Goal: Communication & Community: Answer question/provide support

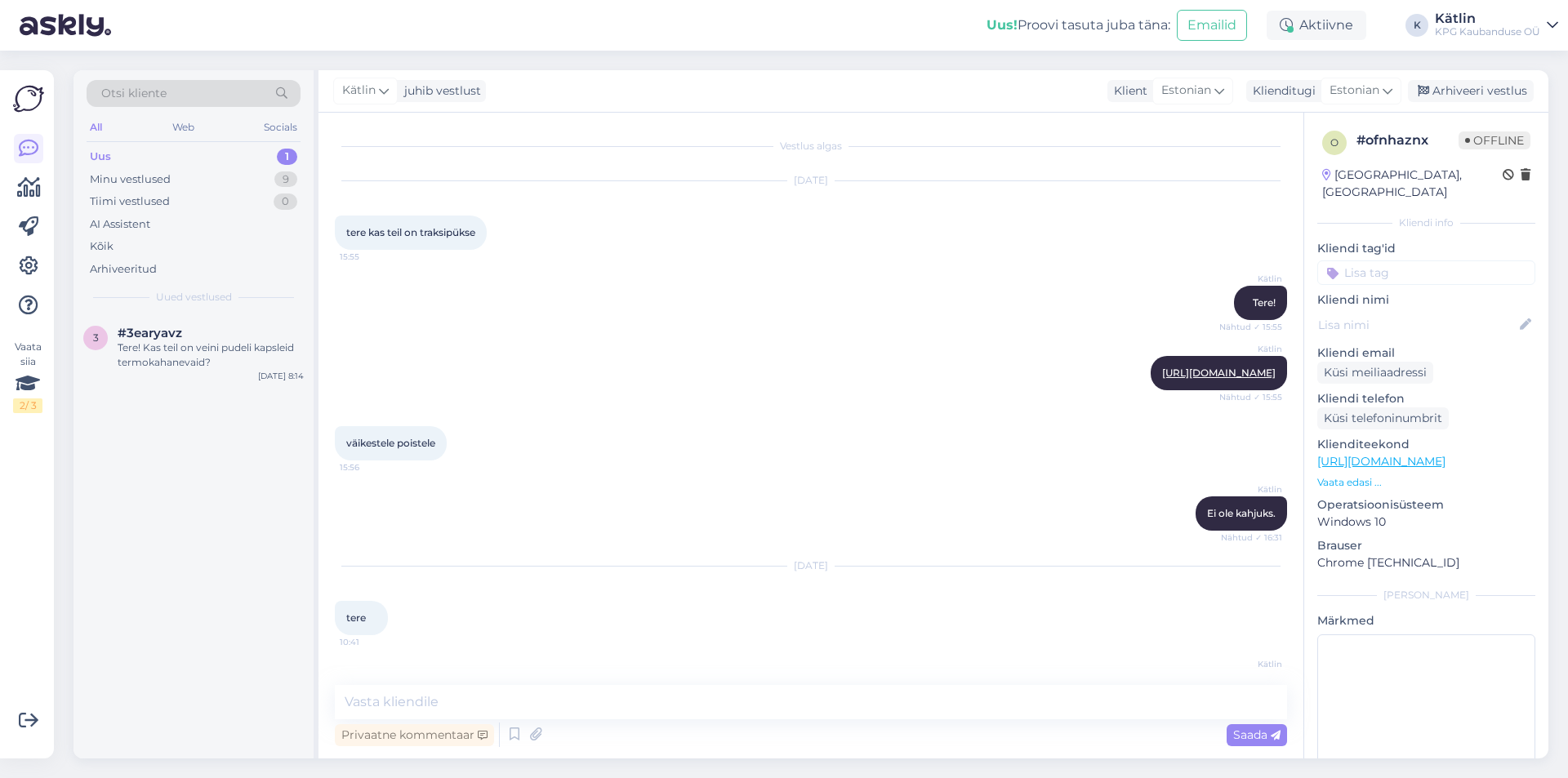
scroll to position [208, 0]
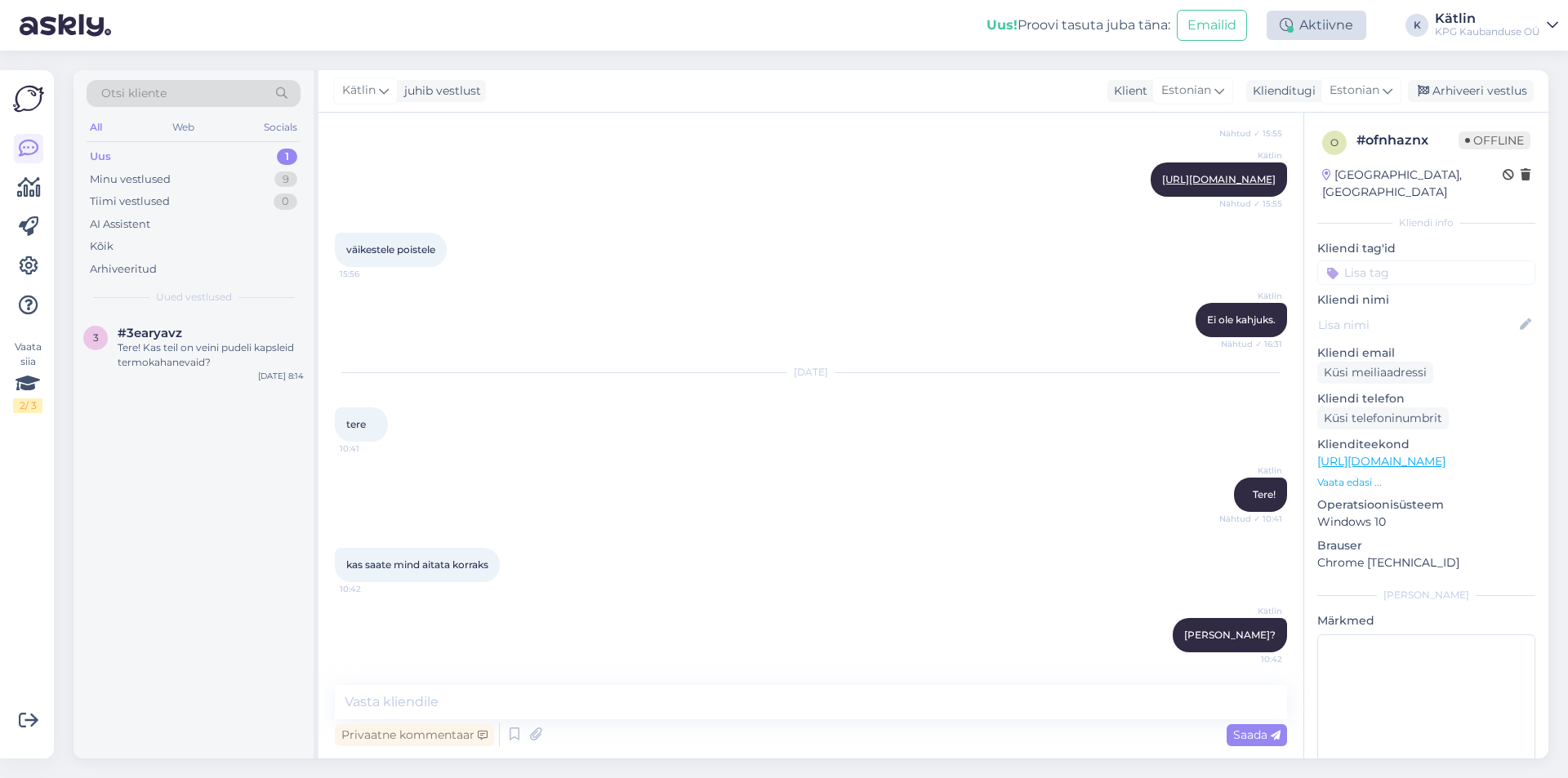
click at [1321, 32] on div "Aktiivne" at bounding box center [1316, 26] width 100 height 29
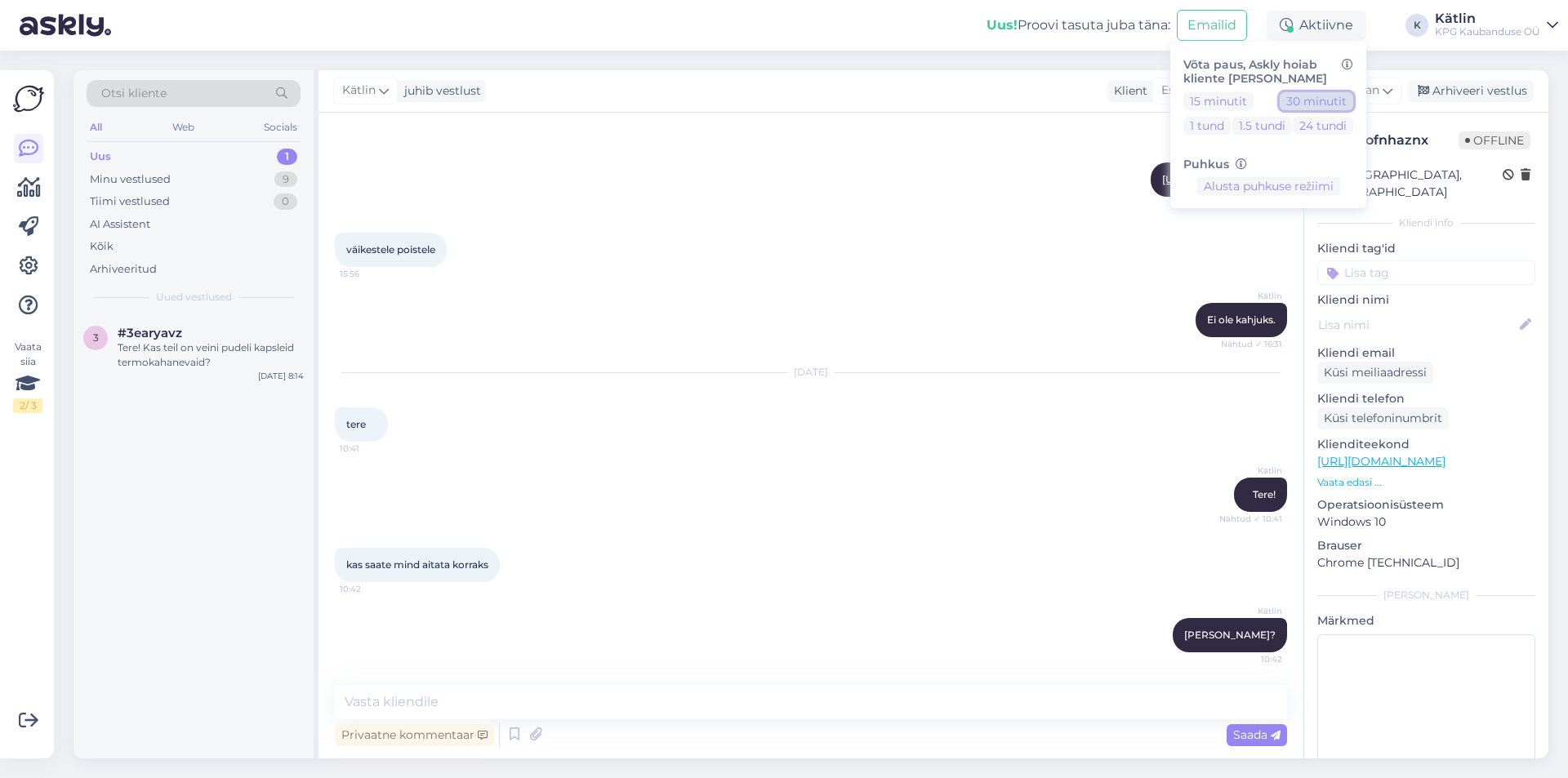
click at [1347, 103] on button "30 minutit" at bounding box center [1316, 101] width 73 height 18
click at [1294, 104] on button "30 minutit" at bounding box center [1316, 101] width 73 height 18
click at [179, 157] on div "Uus 1" at bounding box center [194, 156] width 214 height 23
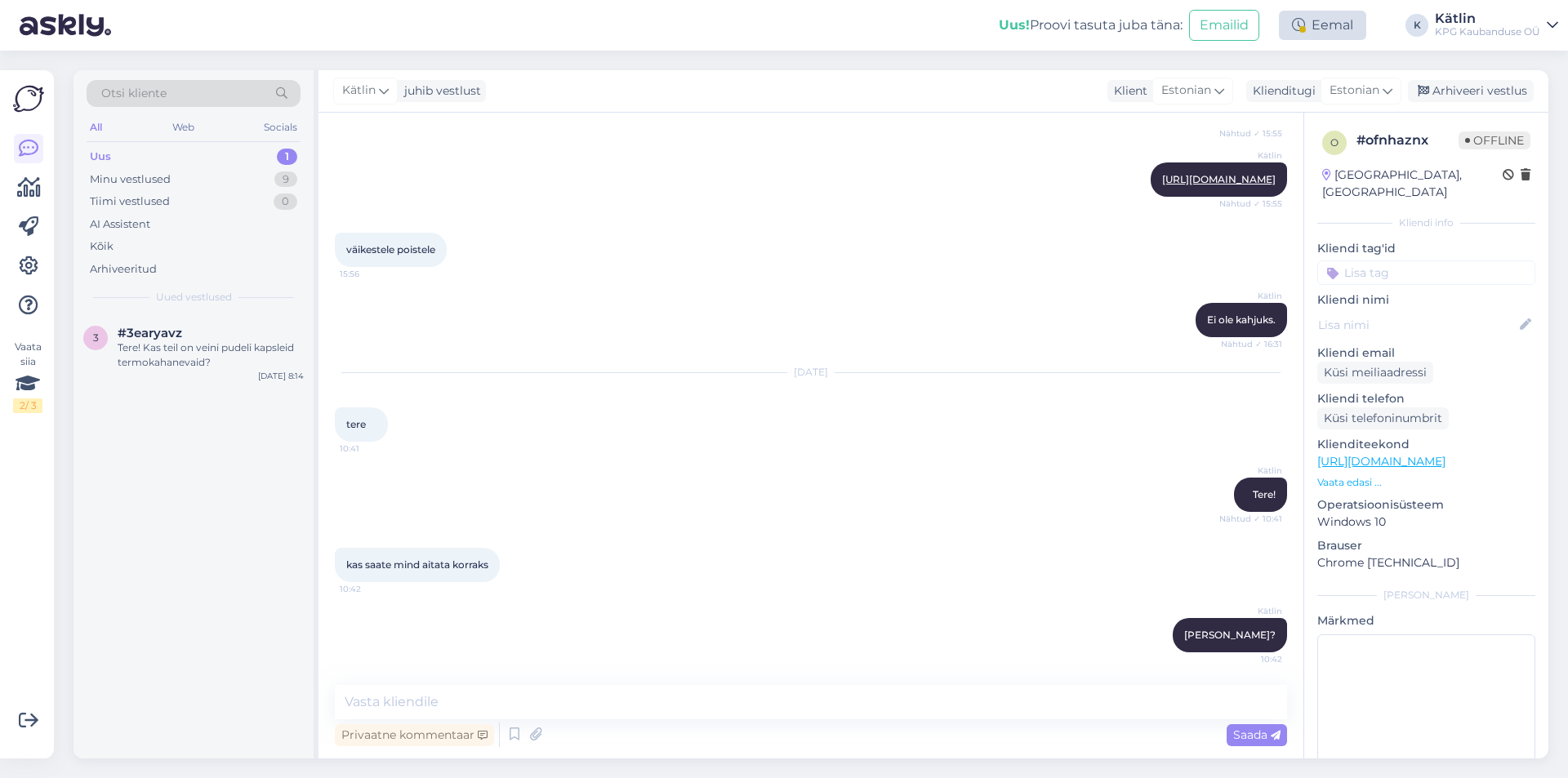
click at [1326, 26] on div "Eemal" at bounding box center [1322, 26] width 88 height 29
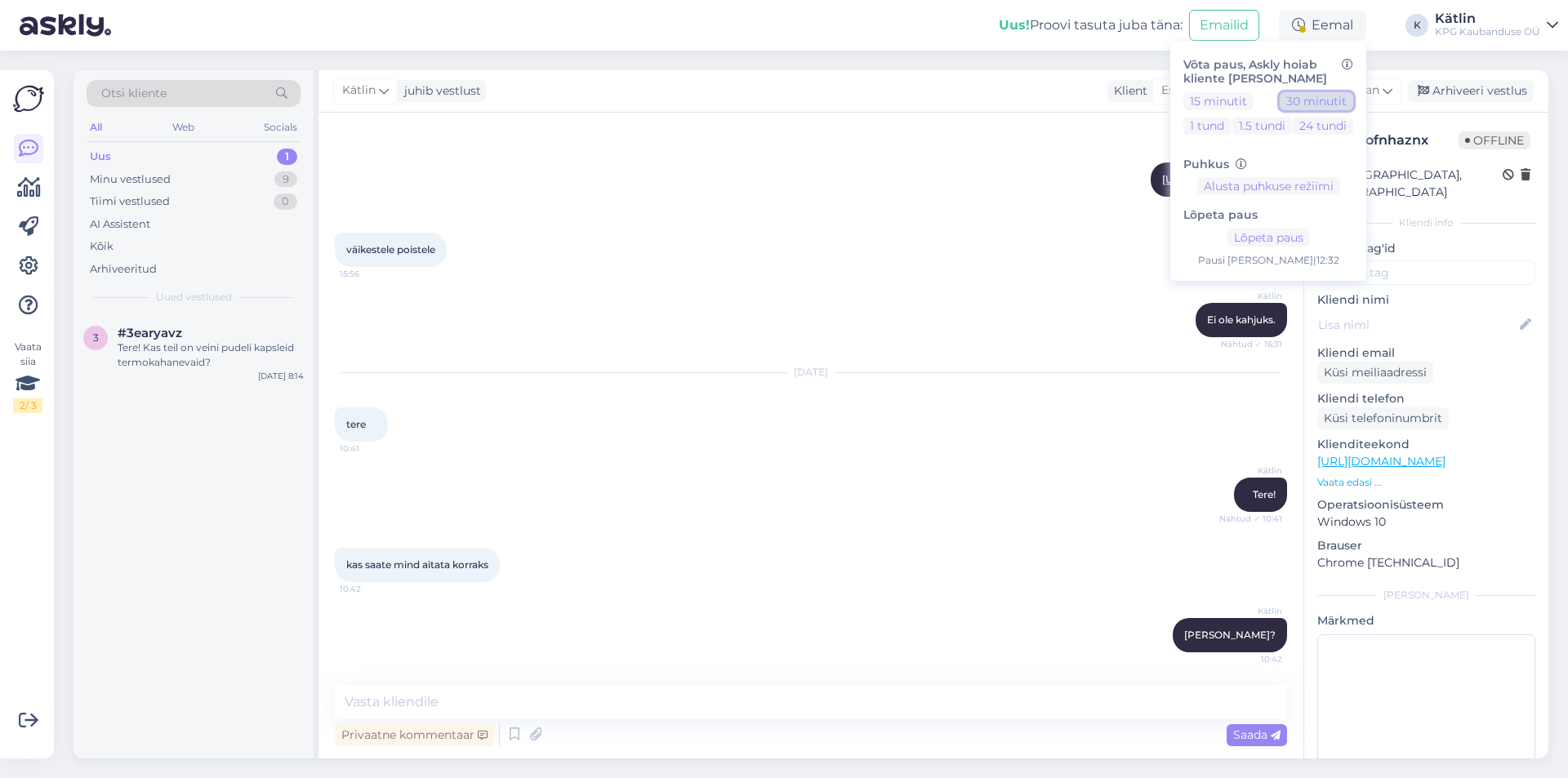
click at [1312, 104] on button "30 minutit" at bounding box center [1316, 101] width 73 height 18
click at [148, 359] on div "[PERSON_NAME], soovin osta kummikuid, aga ostukorvis kui vajutan "maksma", siis…" at bounding box center [211, 355] width 186 height 29
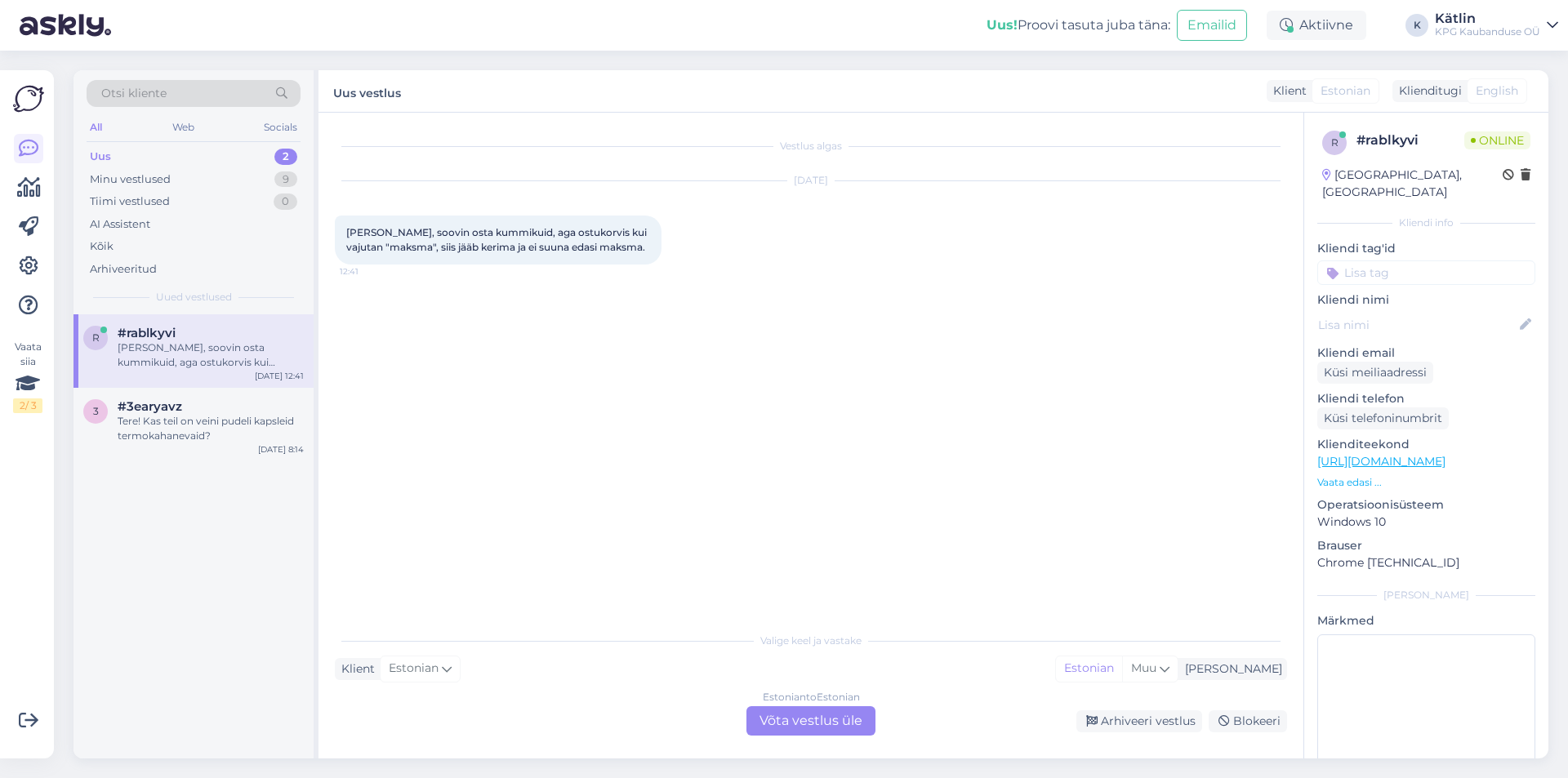
click at [821, 710] on div "Estonian to Estonian Võta vestlus üle" at bounding box center [810, 720] width 129 height 29
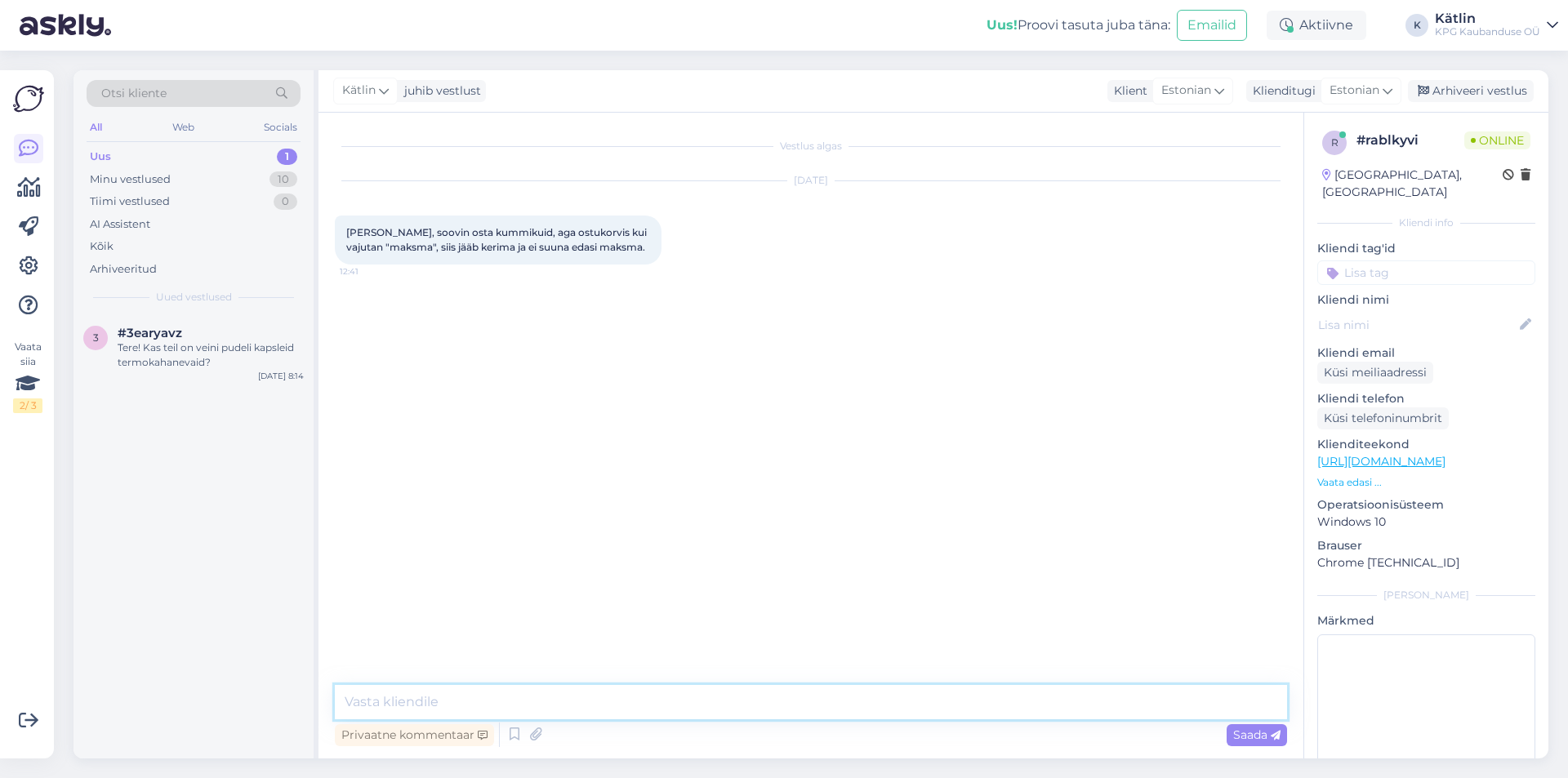
click at [551, 694] on textarea at bounding box center [811, 702] width 952 height 35
type textarea "Tere! Palun proovige mõne [PERSON_NAME] uuesti. Tundub, et hetkel on väike tehn…"
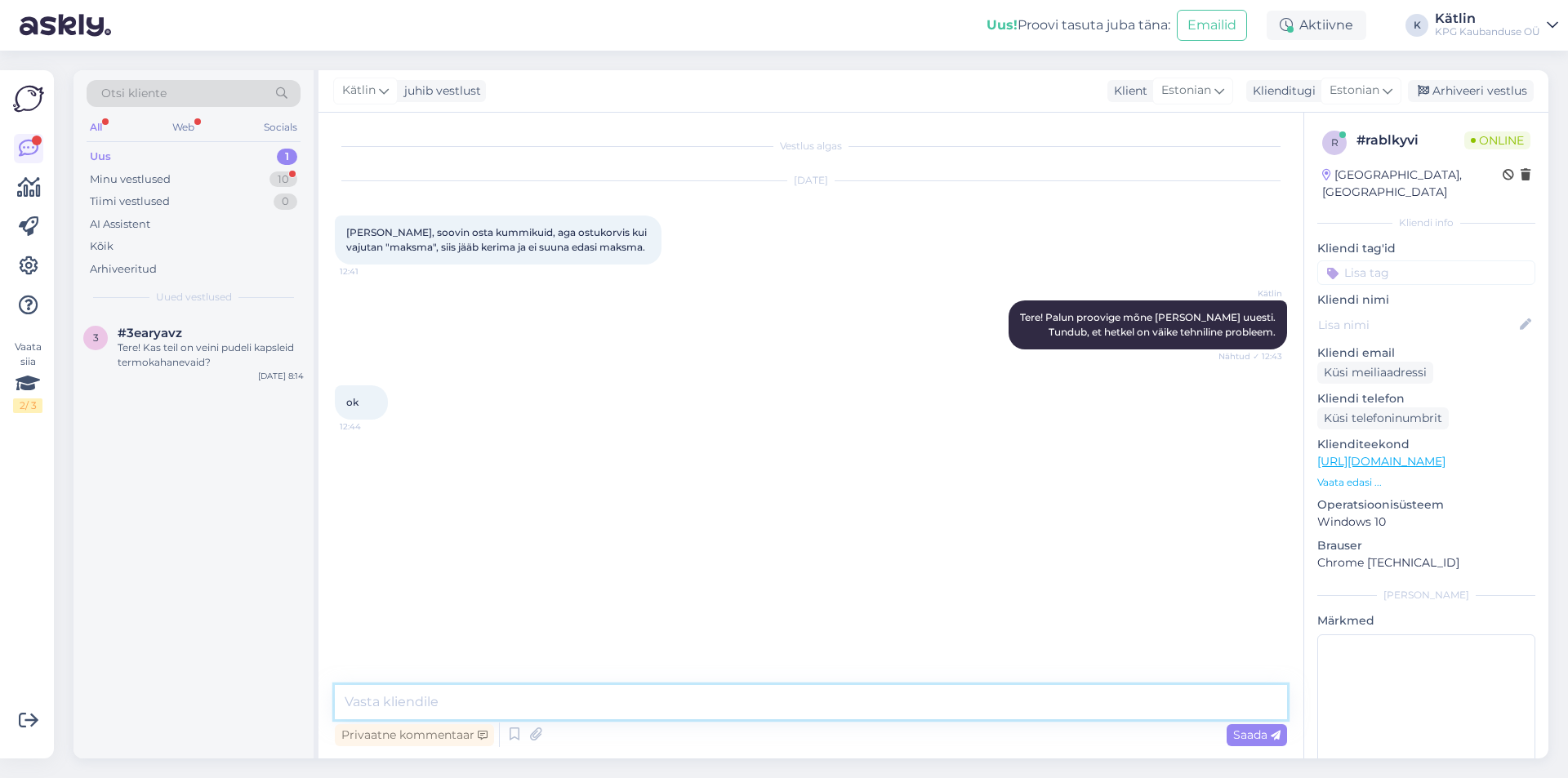
click at [377, 707] on textarea at bounding box center [811, 702] width 952 height 35
click at [120, 180] on div "Minu vestlused" at bounding box center [130, 180] width 81 height 16
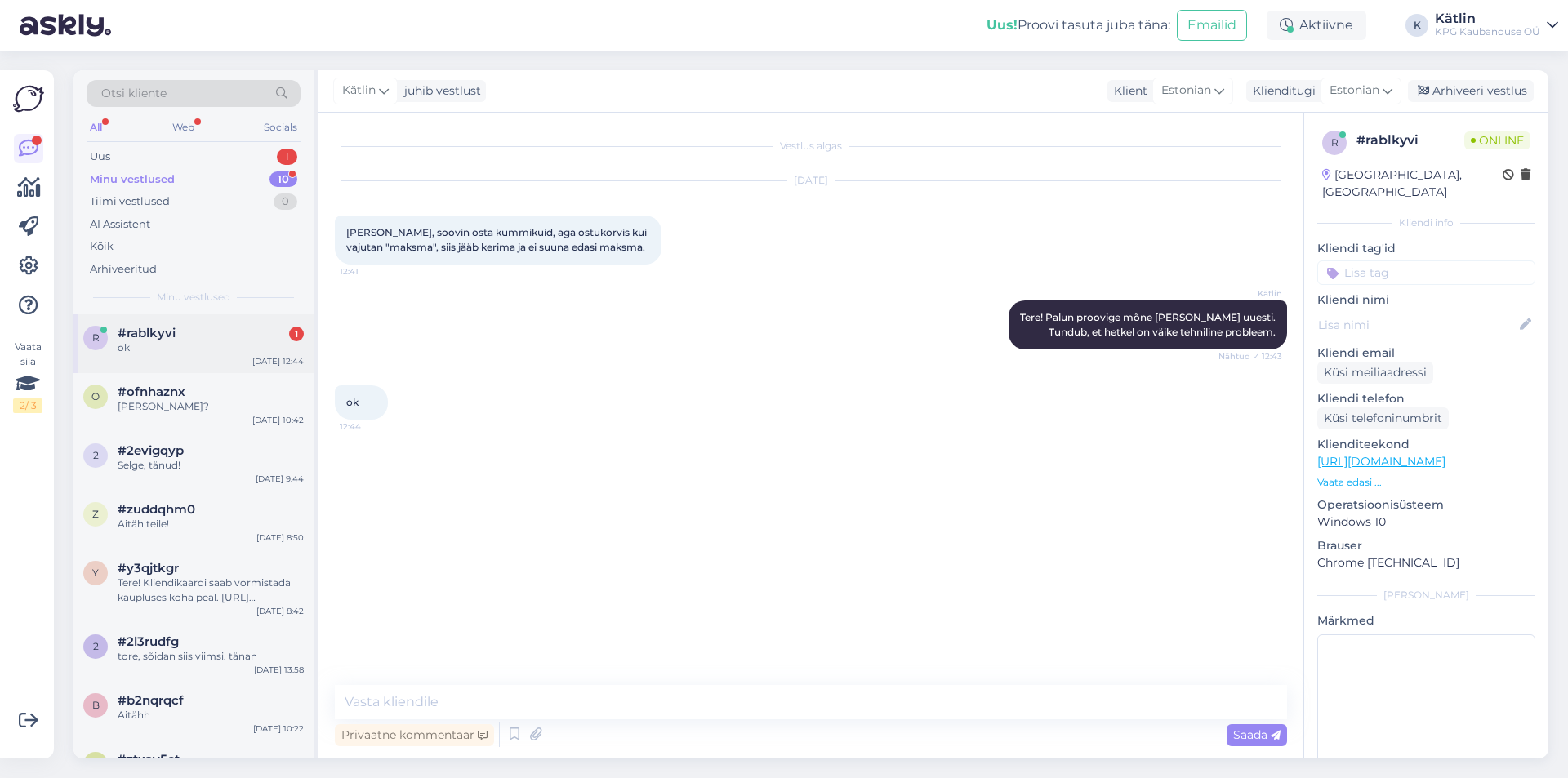
click at [166, 321] on div "r #rablkyvi 1 ok [DATE] 12:44" at bounding box center [193, 343] width 240 height 58
click at [167, 160] on div "Uus 1" at bounding box center [194, 156] width 214 height 23
